Goal: Task Accomplishment & Management: Manage account settings

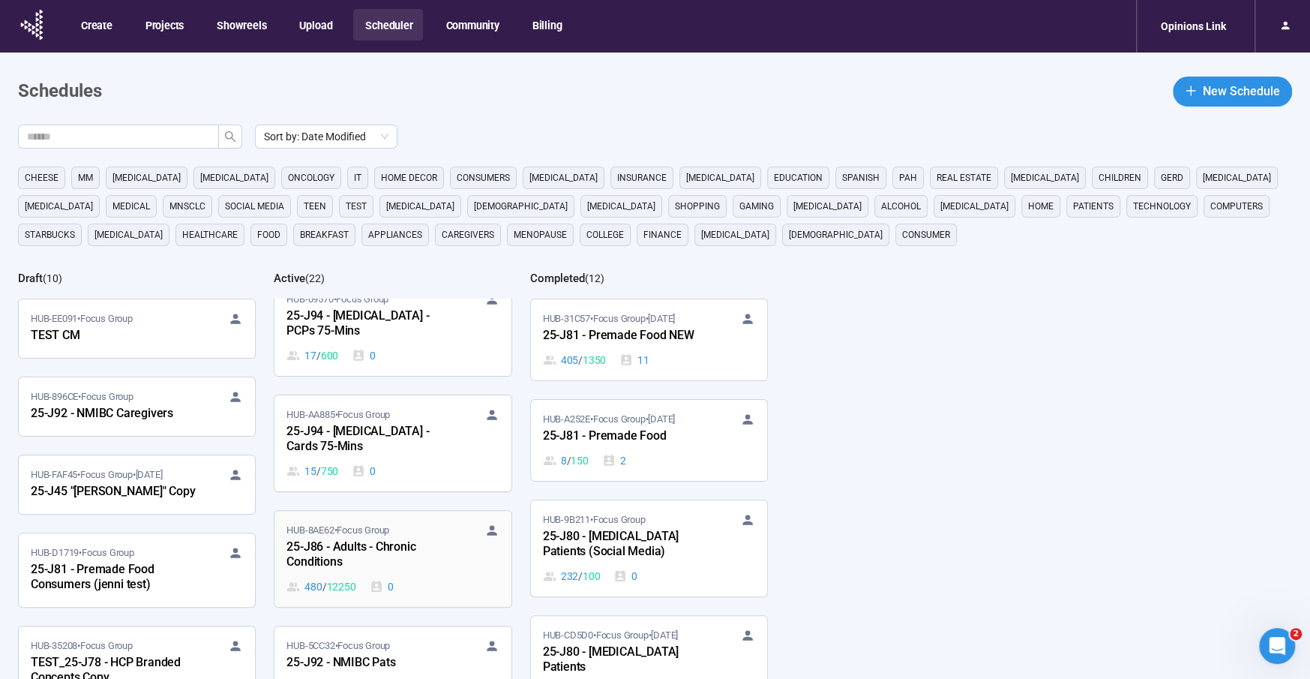
scroll to position [1338, 0]
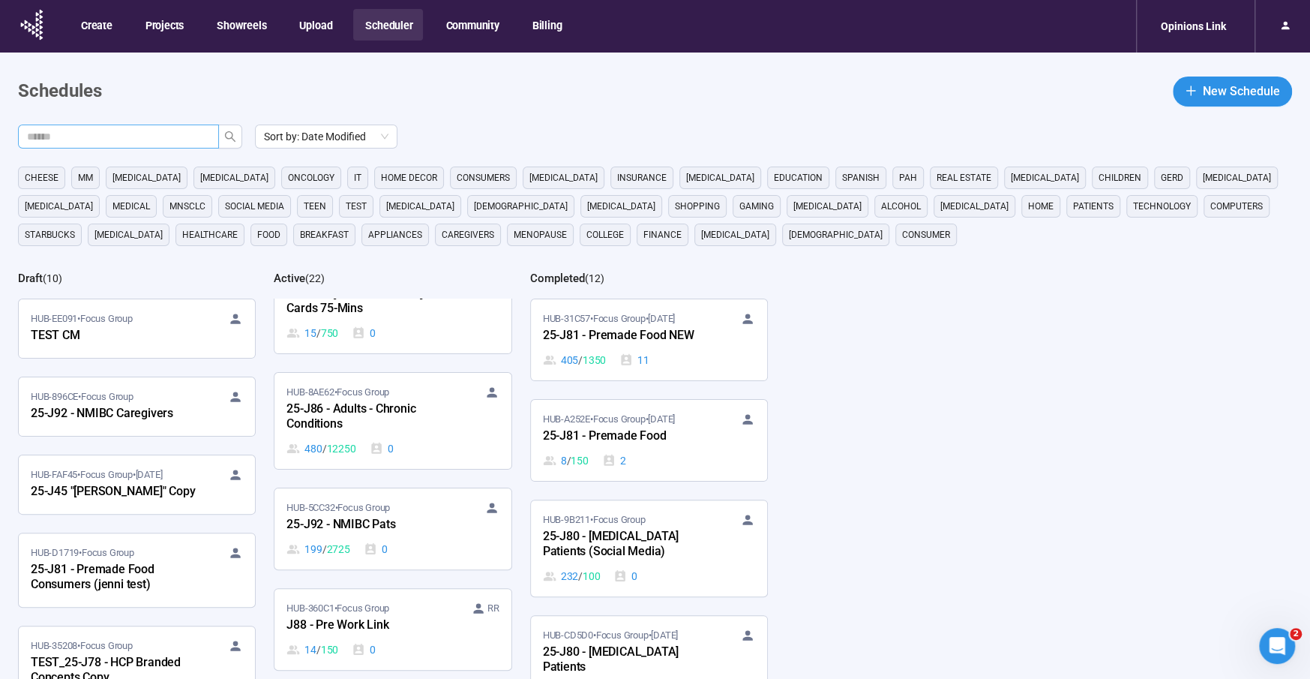
click at [52, 139] on input "text" at bounding box center [112, 136] width 171 height 16
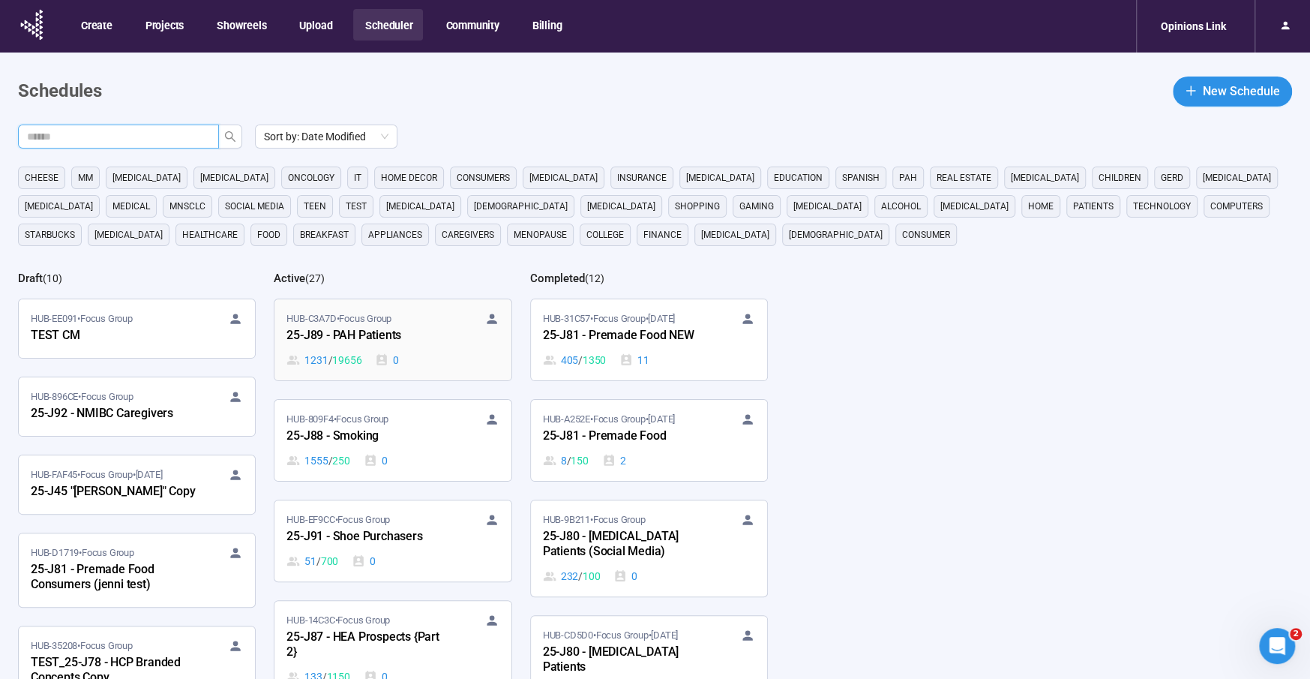
scroll to position [1726, 0]
click at [349, 328] on div "25-J89 - PAH Patients" at bounding box center [368, 337] width 165 height 19
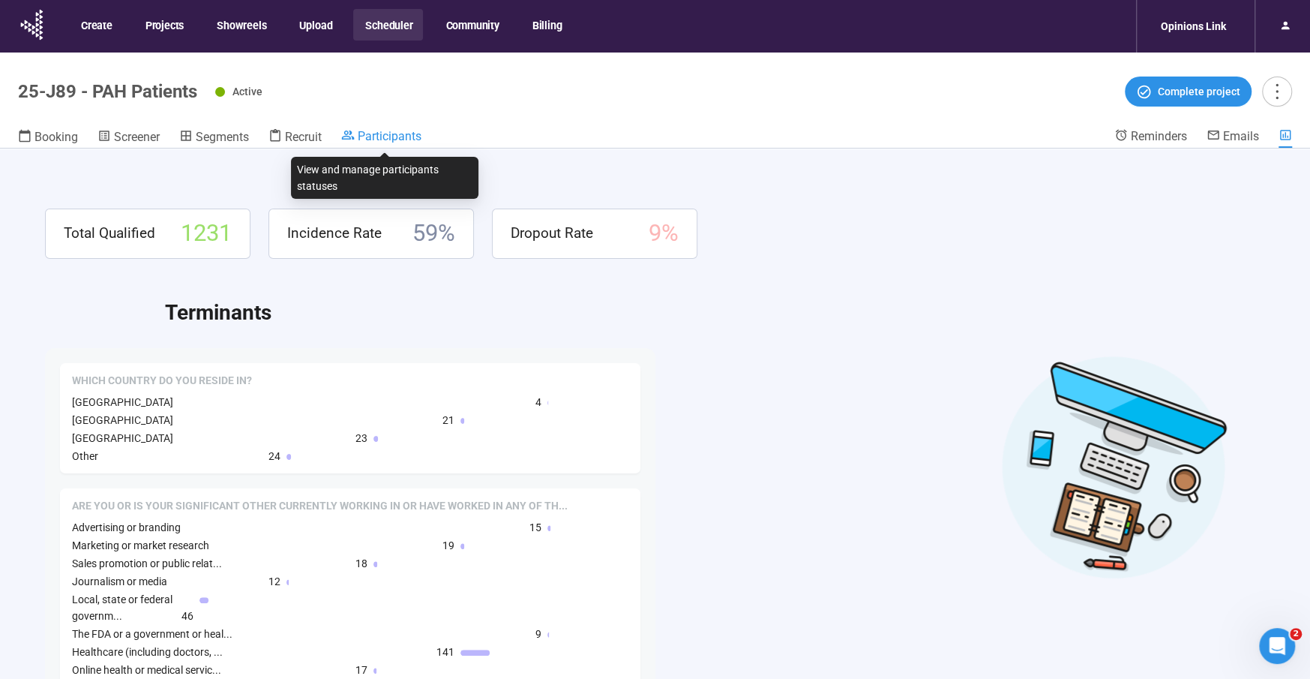
click at [383, 136] on span "Participants" at bounding box center [390, 136] width 64 height 14
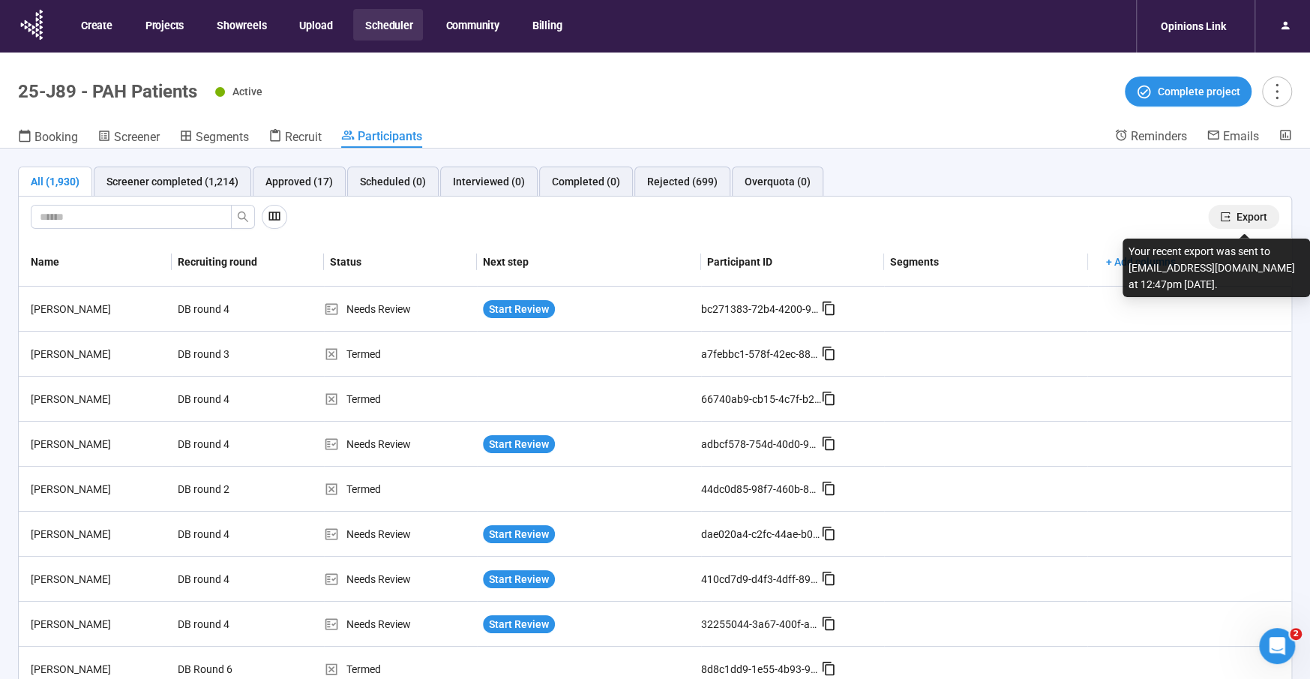
click at [1252, 214] on span "Export" at bounding box center [1252, 216] width 31 height 16
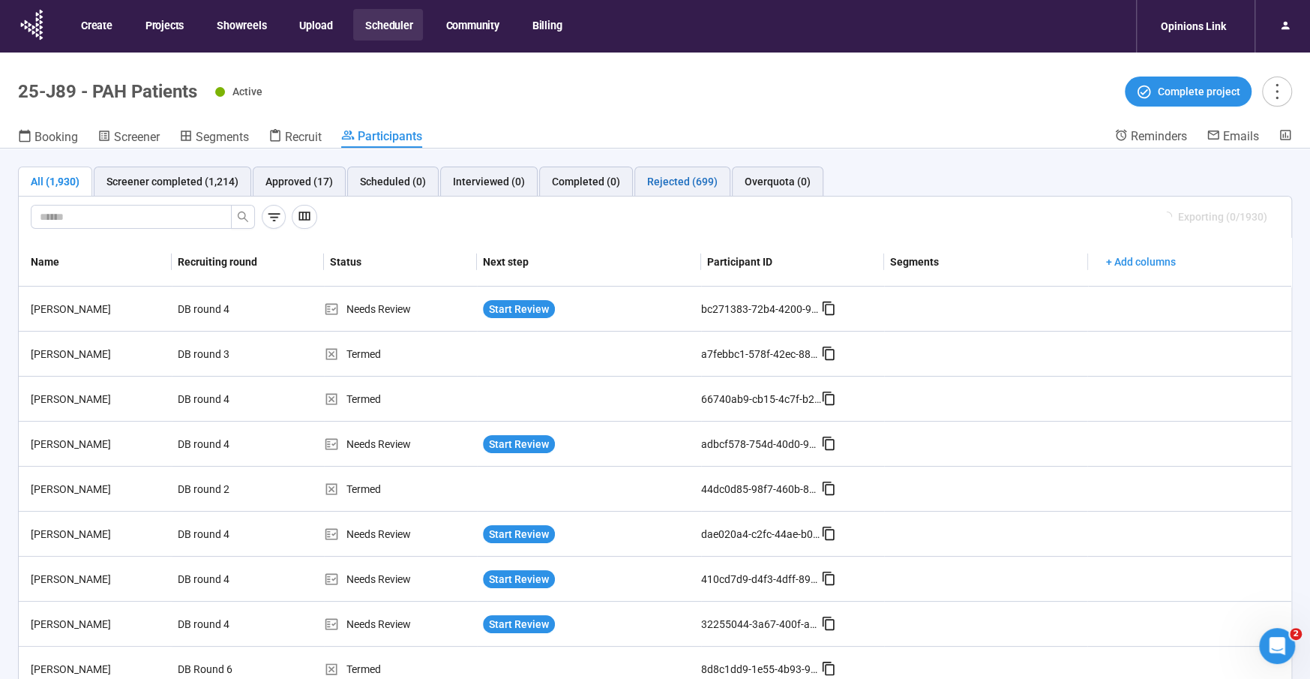
click at [661, 173] on div "Rejected (699)" at bounding box center [682, 181] width 70 height 16
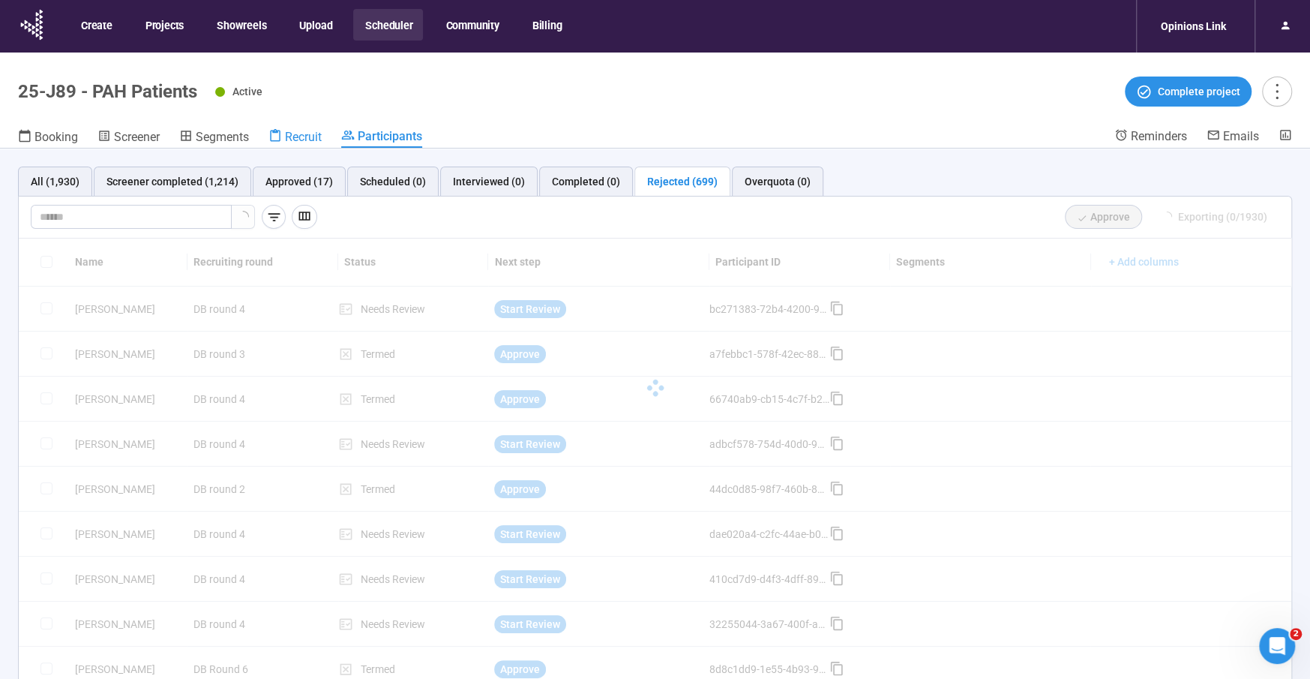
click at [299, 137] on span "Recruit" at bounding box center [303, 137] width 37 height 14
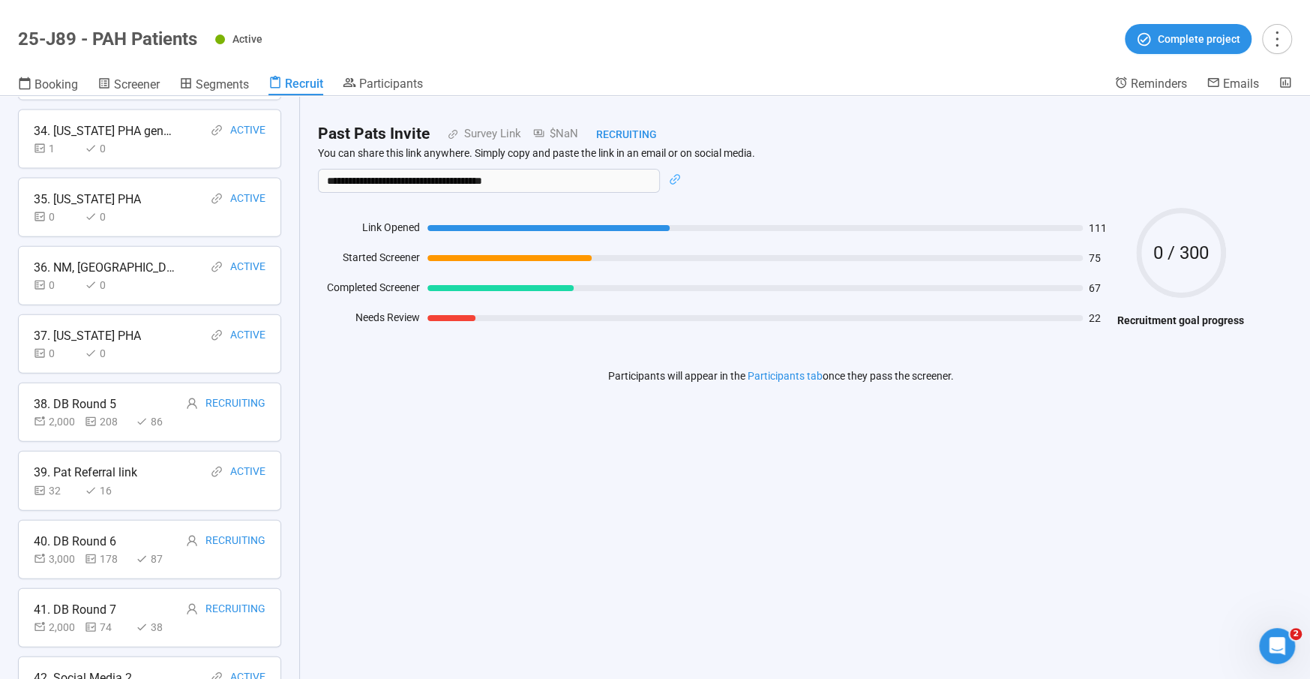
scroll to position [2420, 0]
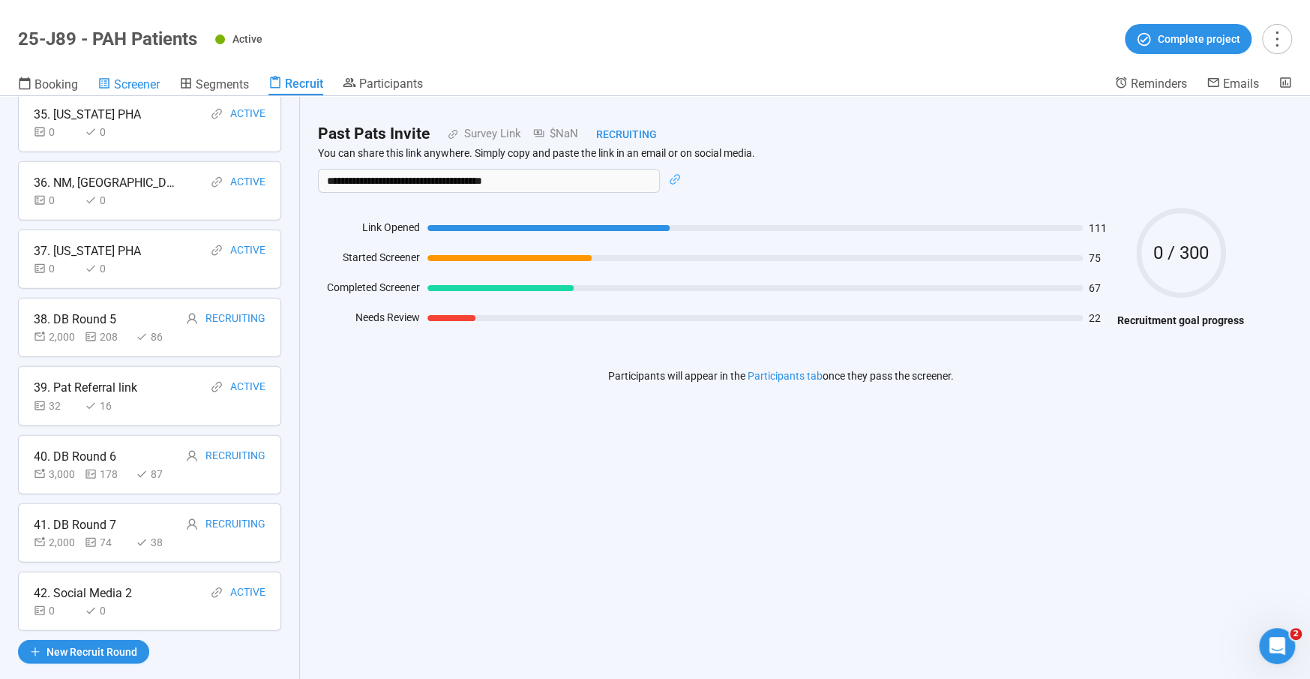
click at [130, 78] on span "Screener" at bounding box center [137, 84] width 46 height 14
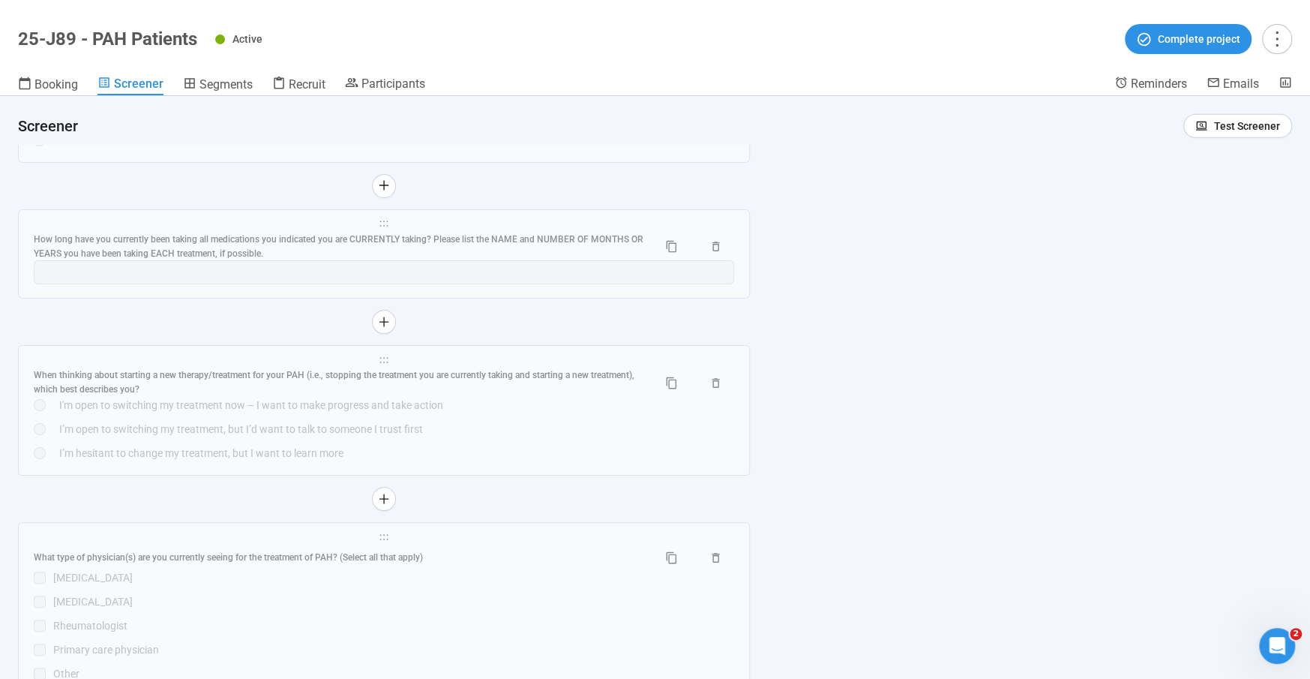
scroll to position [7036, 0]
drag, startPoint x: 367, startPoint y: 229, endPoint x: 188, endPoint y: 251, distance: 180.7
click at [367, 235] on div "How long have you currently been taking all medications you indicated you are C…" at bounding box center [340, 249] width 612 height 28
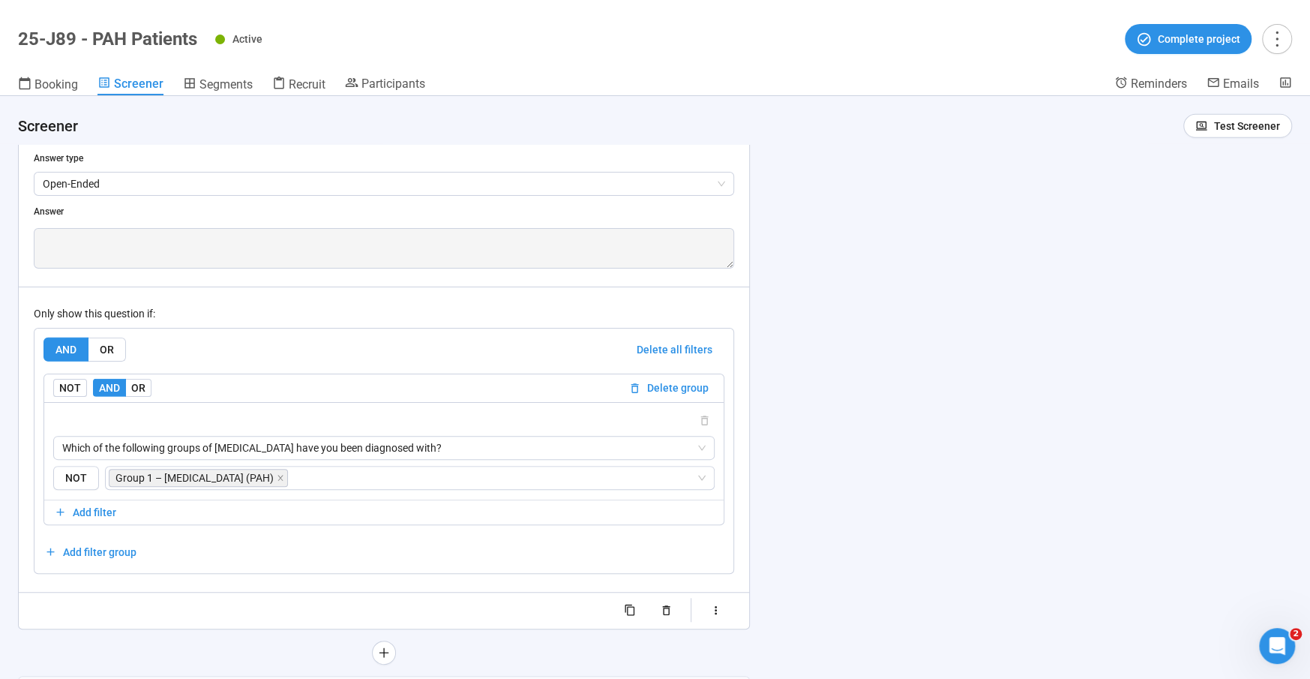
scroll to position [6876, 0]
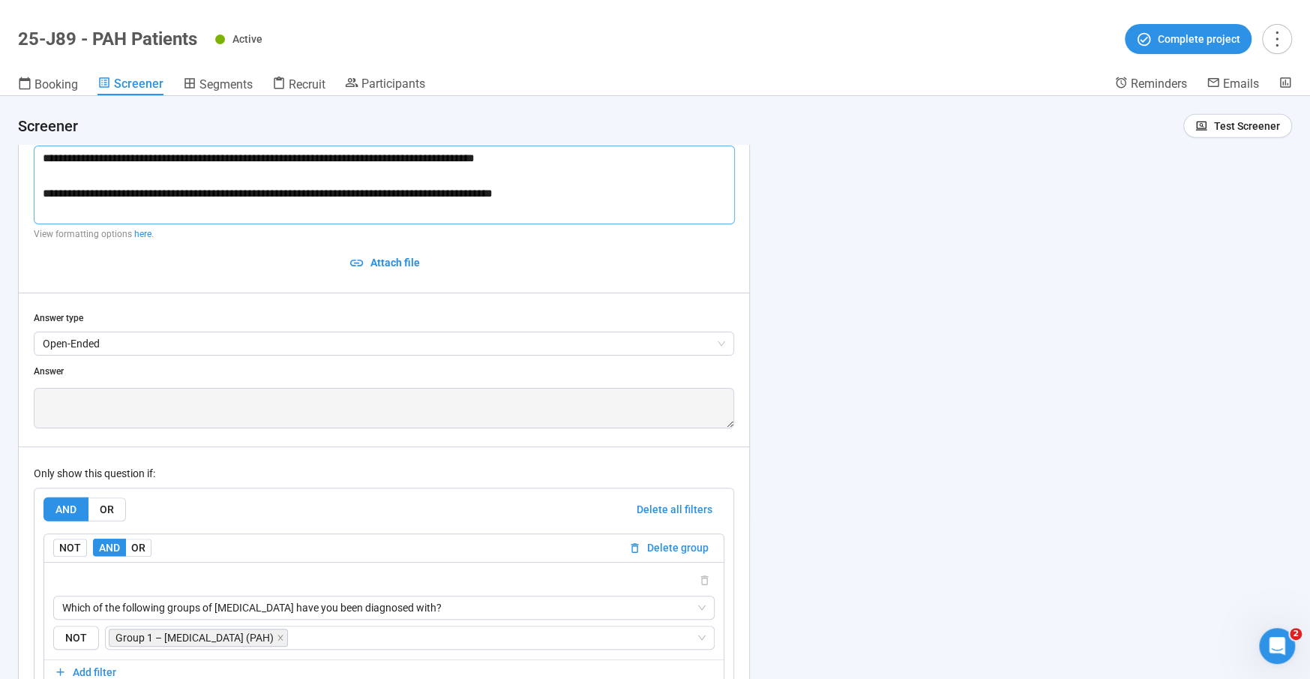
click at [173, 153] on textarea "**********" at bounding box center [384, 184] width 701 height 79
click at [172, 153] on textarea "**********" at bounding box center [384, 184] width 701 height 79
drag, startPoint x: 654, startPoint y: 187, endPoint x: -42, endPoint y: 143, distance: 697.3
click at [0, 143] on html "**********" at bounding box center [655, 313] width 1310 height 731
type textarea "**********"
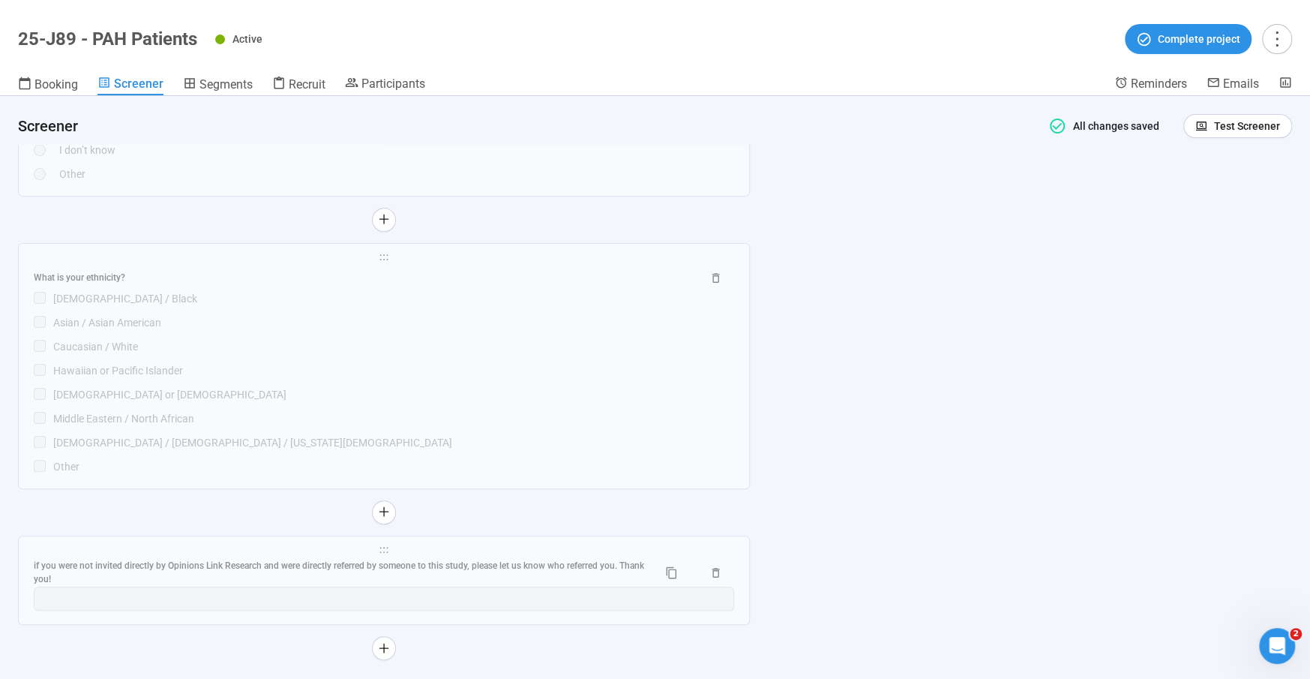
scroll to position [8157, 0]
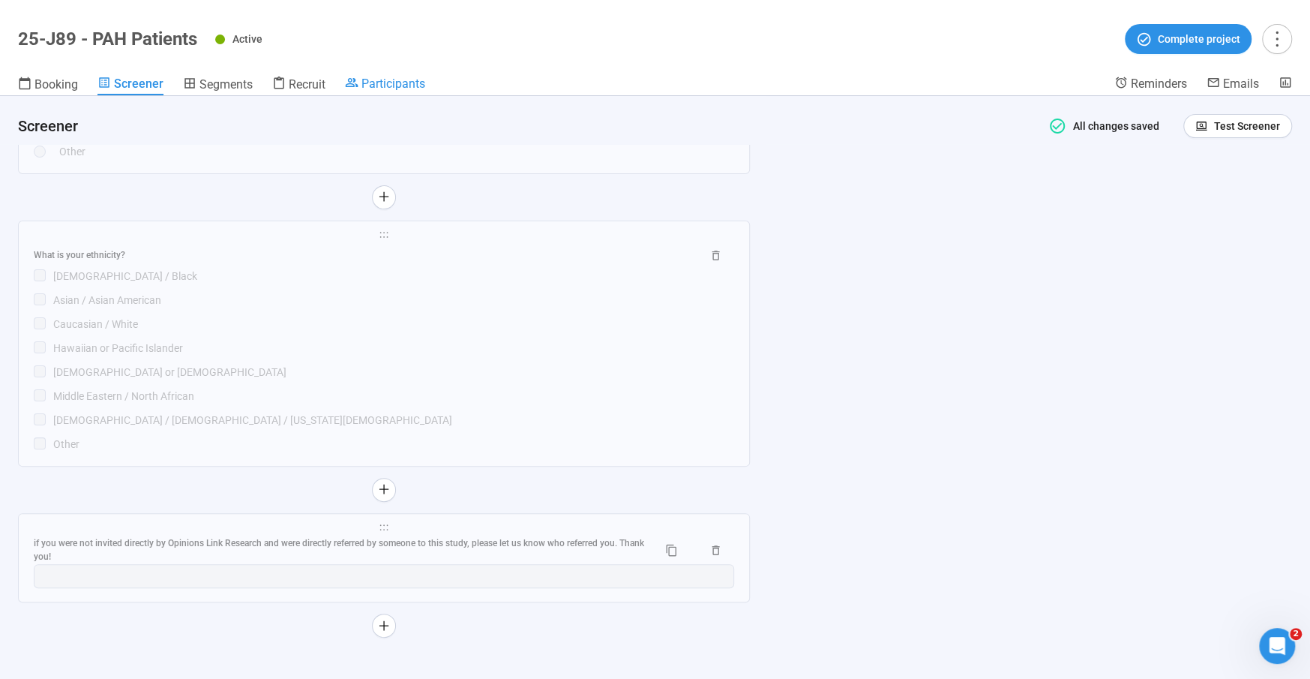
click at [375, 87] on span "Participants" at bounding box center [393, 83] width 64 height 14
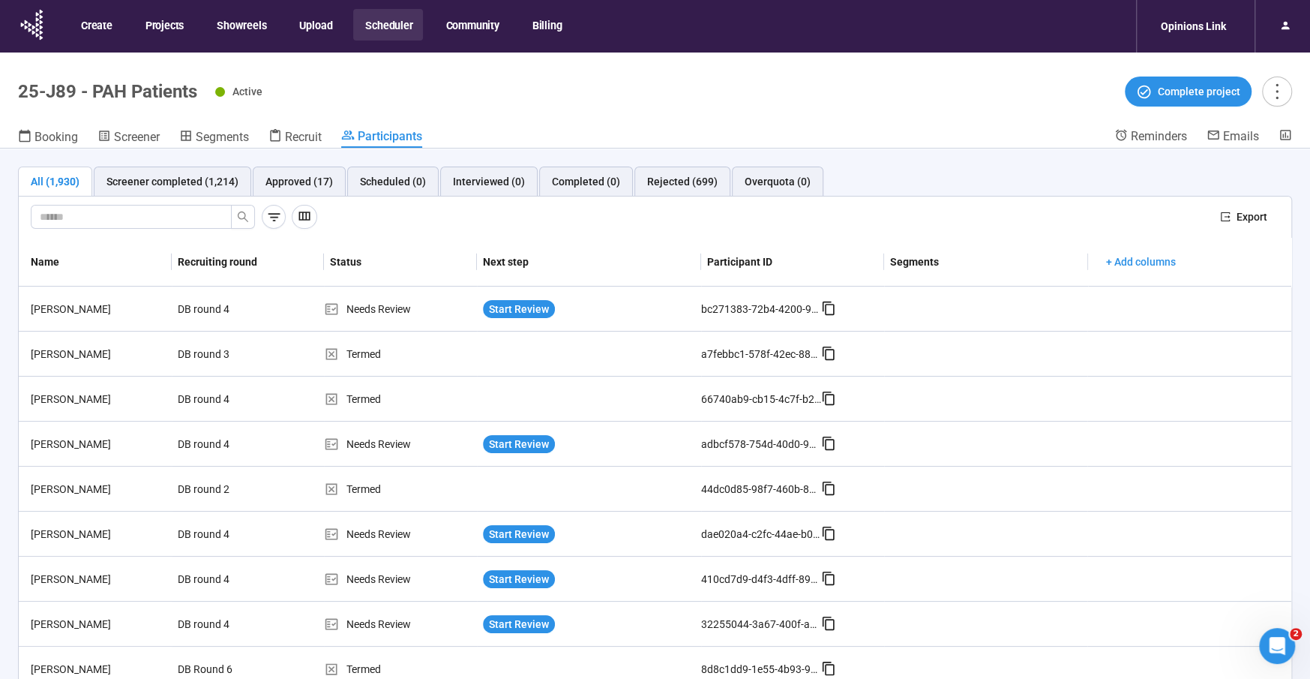
click at [412, 29] on button "Scheduler" at bounding box center [388, 24] width 70 height 31
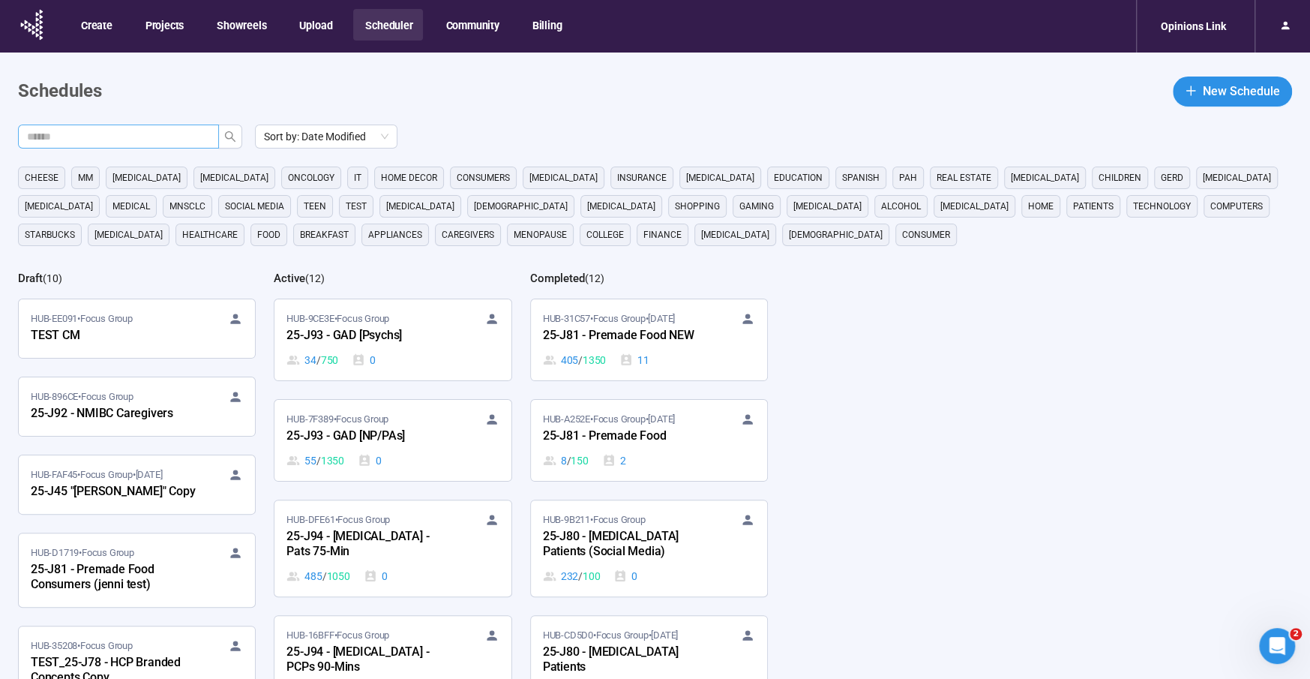
click at [157, 137] on input "text" at bounding box center [112, 136] width 171 height 16
type input "***"
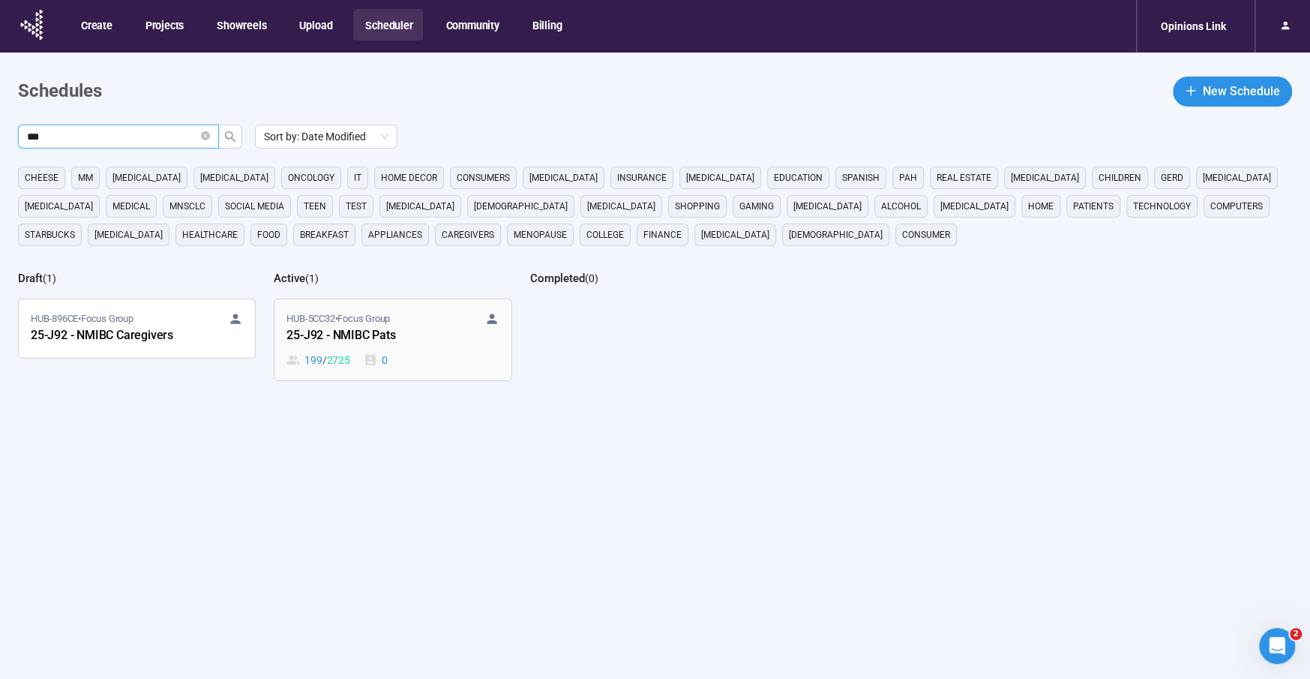
click at [354, 335] on div "25-J92 - NMIBC Pats" at bounding box center [368, 335] width 165 height 19
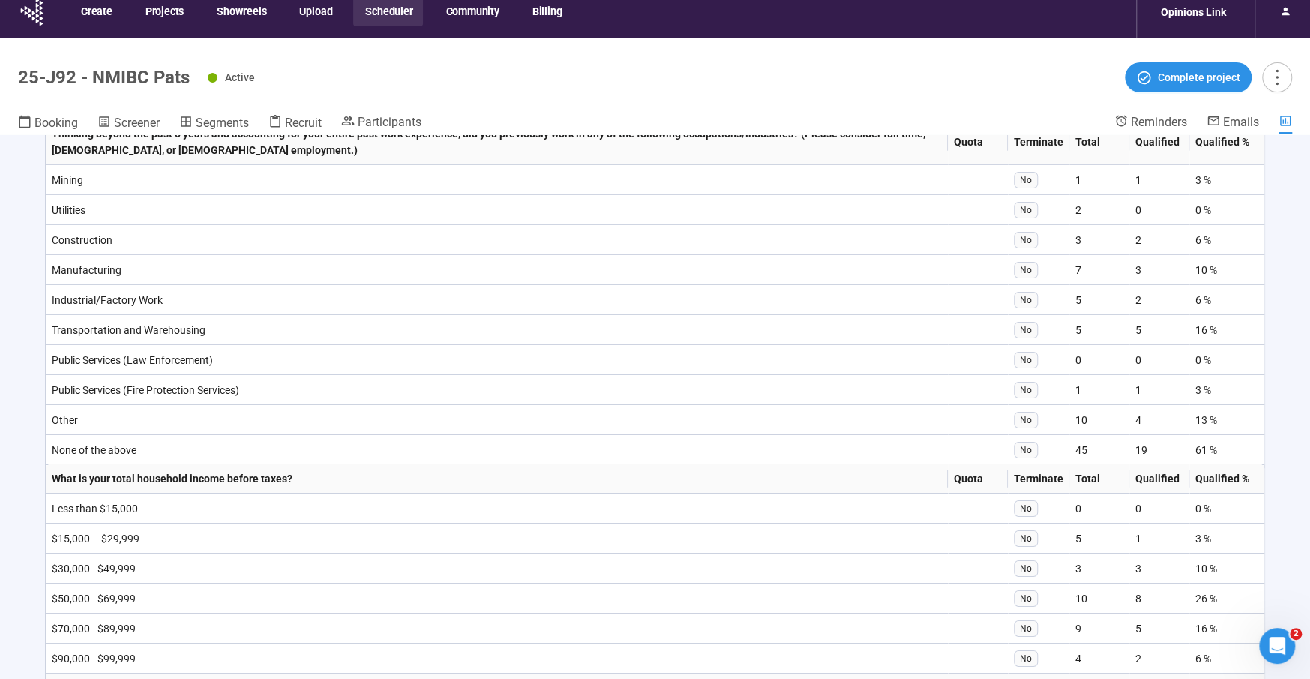
scroll to position [7473, 0]
click at [156, 118] on span "Screener" at bounding box center [137, 122] width 46 height 14
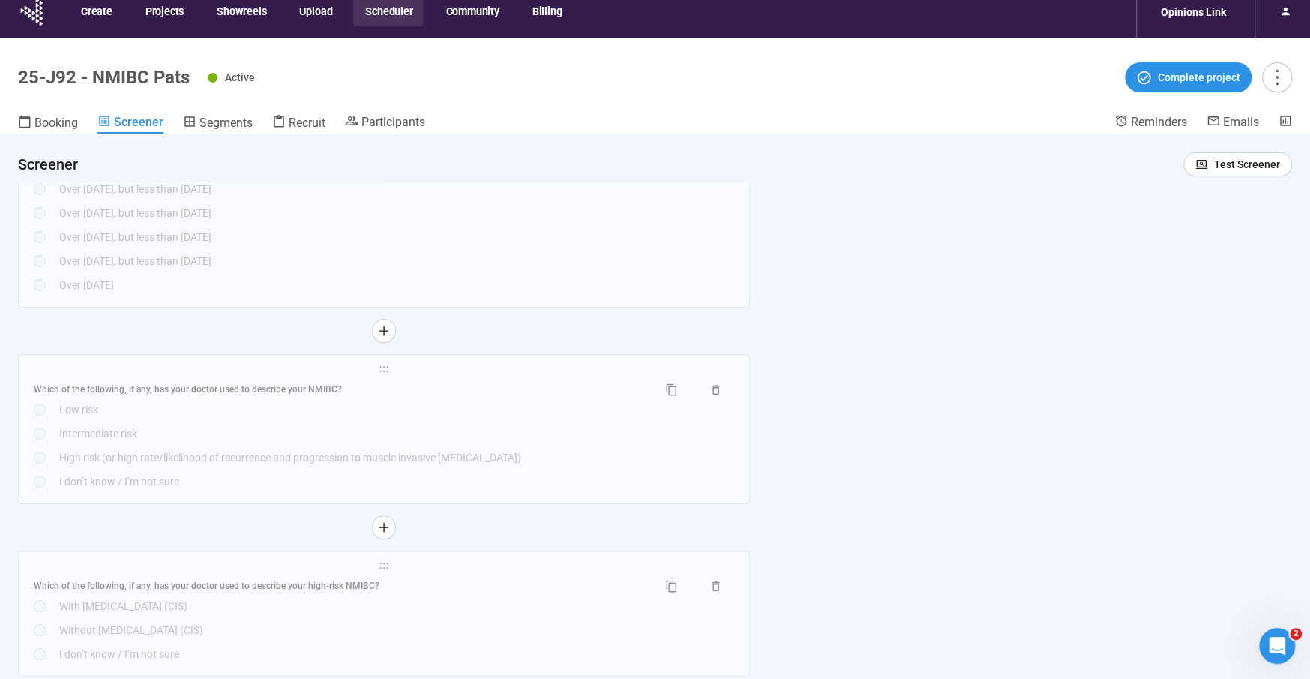
scroll to position [4204, 0]
click at [268, 424] on div "Which of the following, if any, has your doctor used to describe your NMIBC? Lo…" at bounding box center [384, 431] width 700 height 112
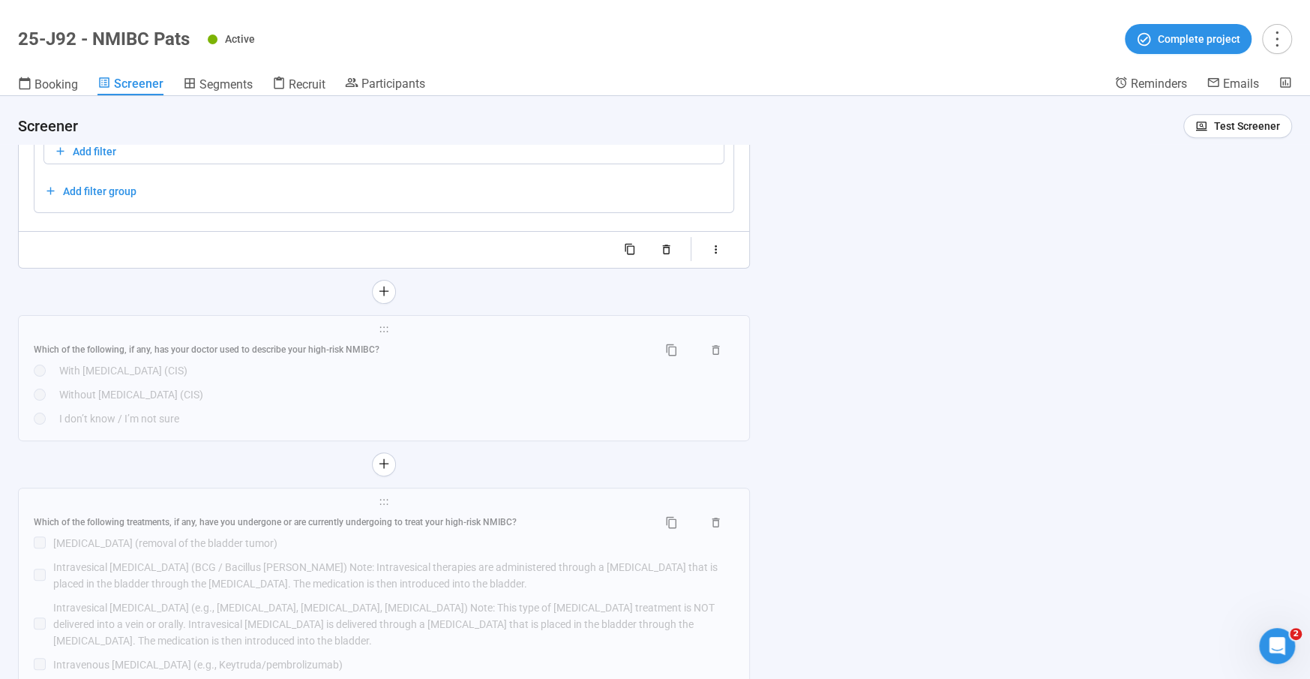
scroll to position [4792, 0]
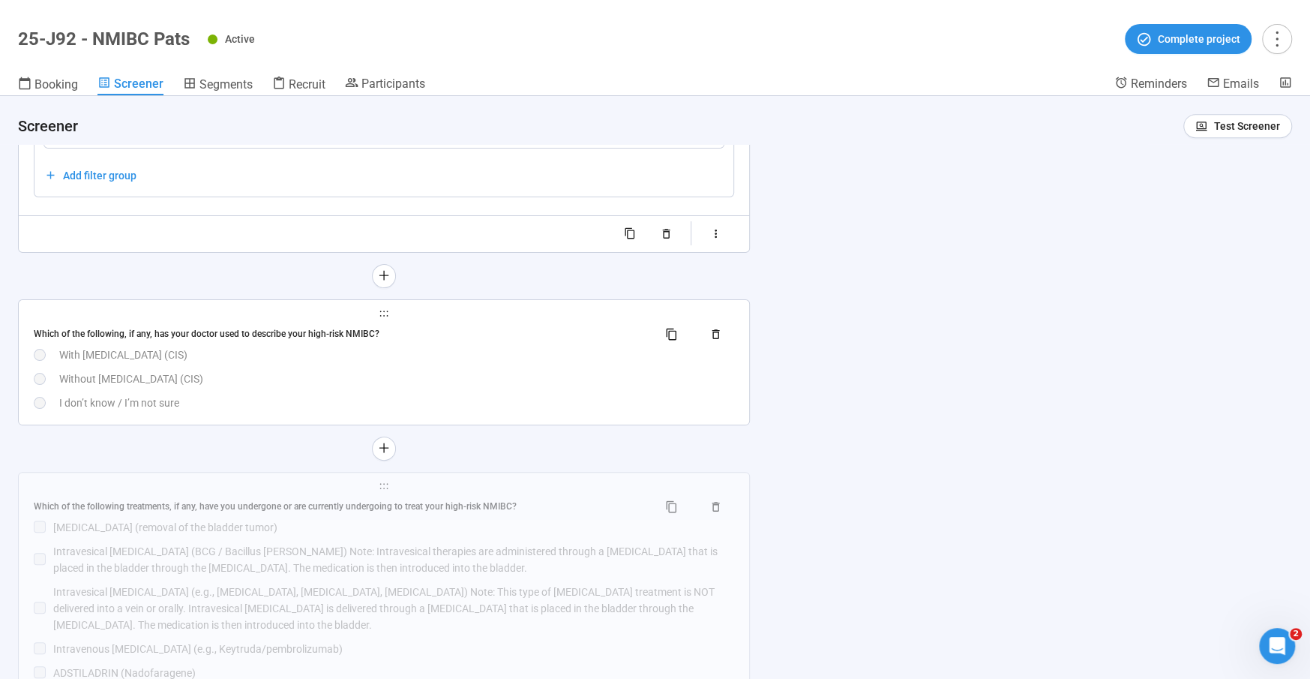
click at [258, 373] on div "Without [MEDICAL_DATA] (CIS)" at bounding box center [396, 378] width 675 height 16
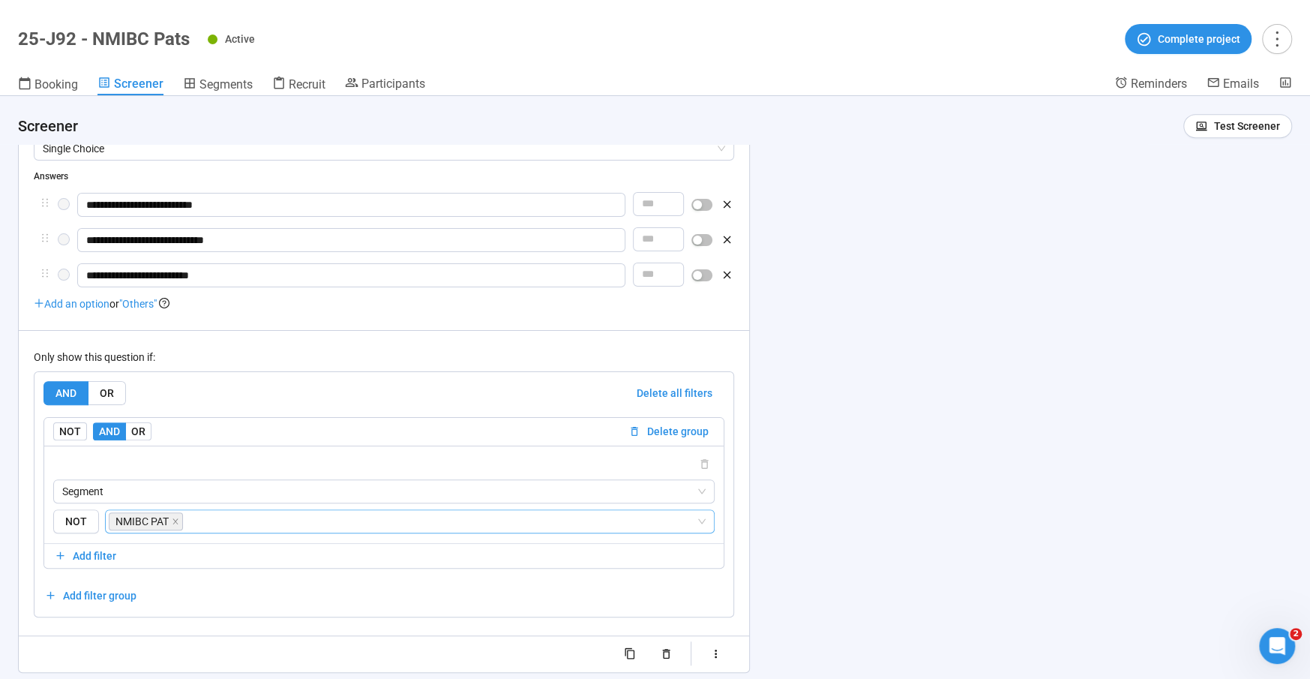
scroll to position [4543, 0]
